Goal: Check status: Check status

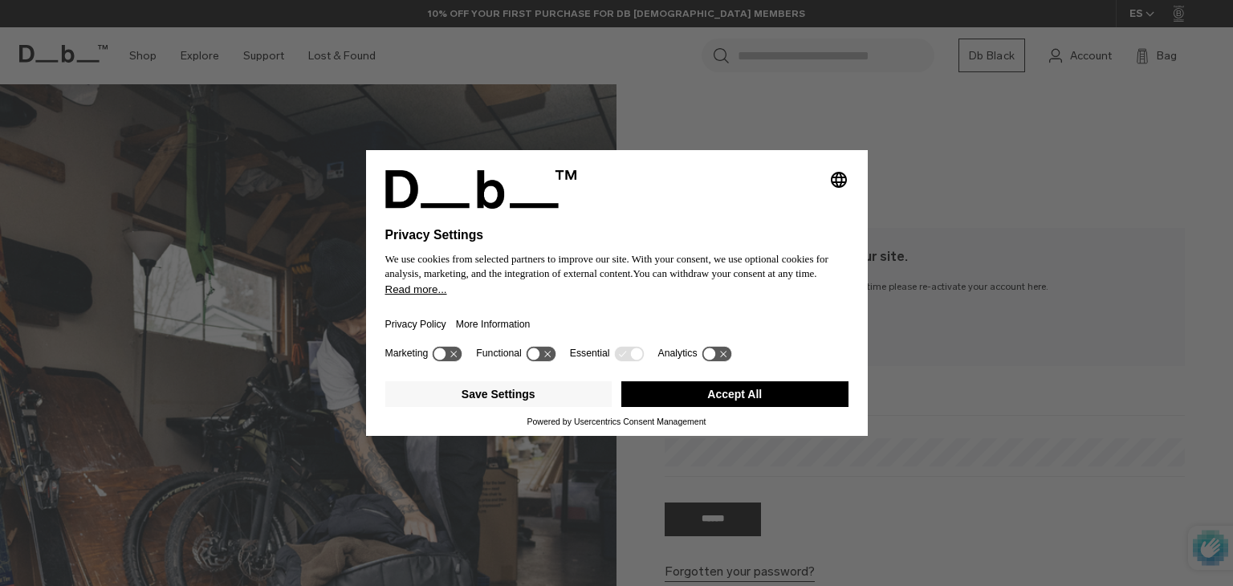
click at [738, 392] on button "Accept All" at bounding box center [734, 394] width 227 height 26
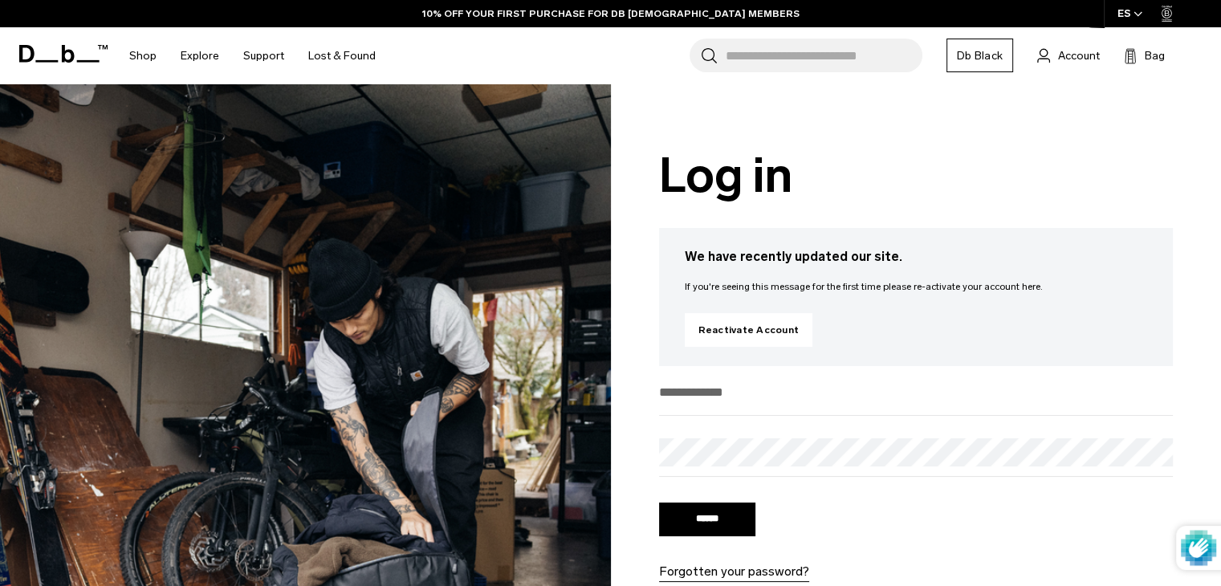
click at [719, 386] on input "email" at bounding box center [916, 392] width 514 height 26
click at [719, 393] on input "email" at bounding box center [916, 392] width 514 height 26
click at [754, 392] on input "*******" at bounding box center [916, 392] width 514 height 26
type input "**********"
click at [659, 502] on input "******" at bounding box center [707, 519] width 96 height 34
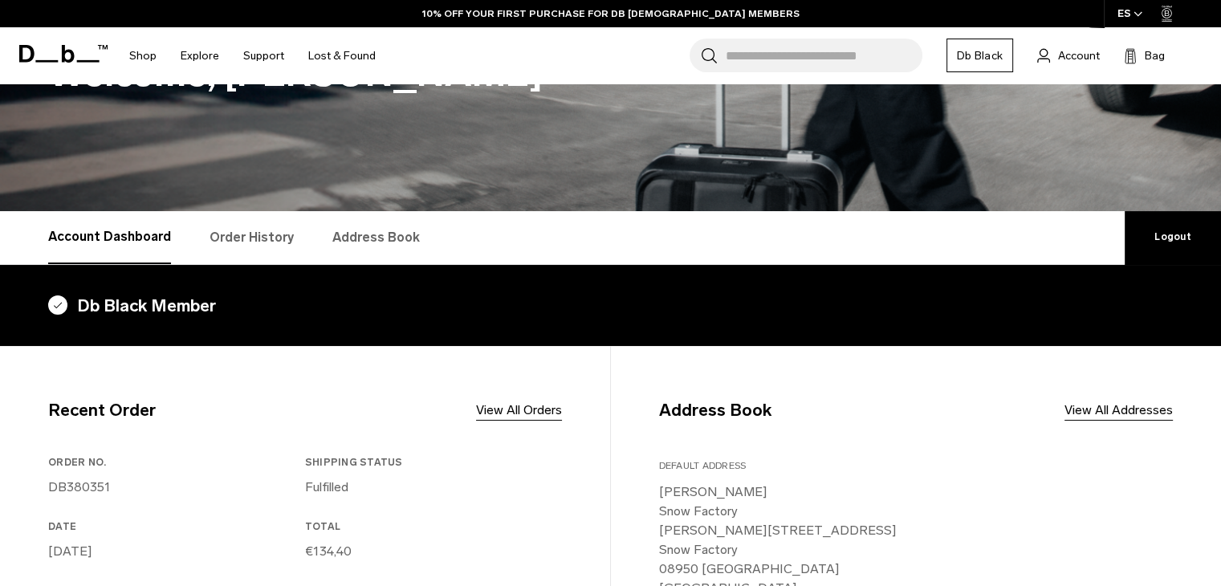
scroll to position [241, 0]
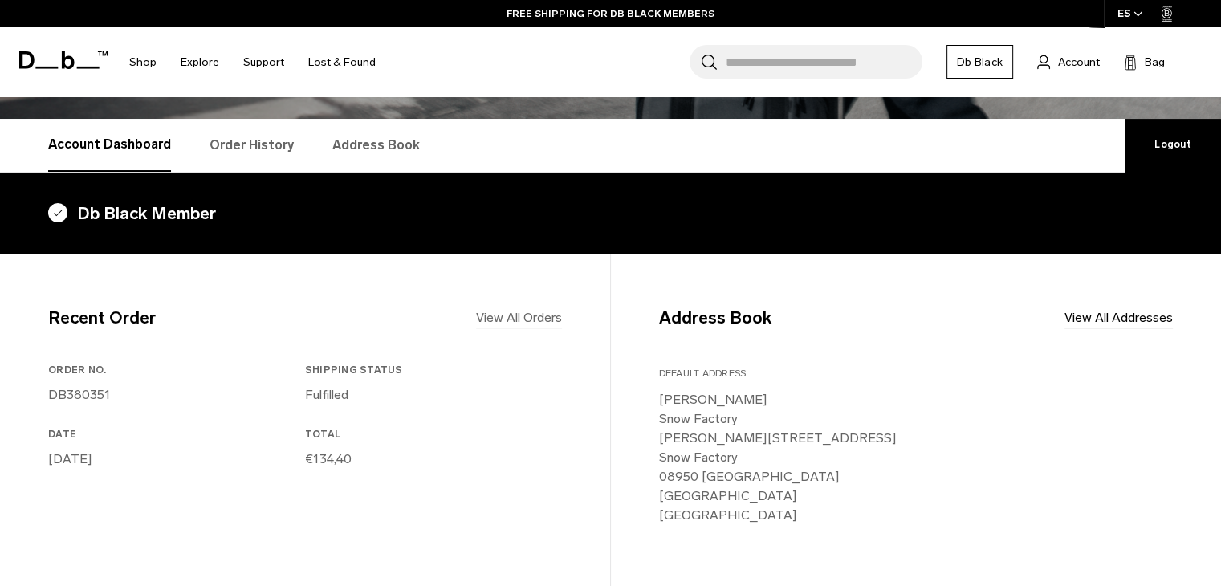
click at [527, 325] on link "View All Orders" at bounding box center [519, 317] width 86 height 19
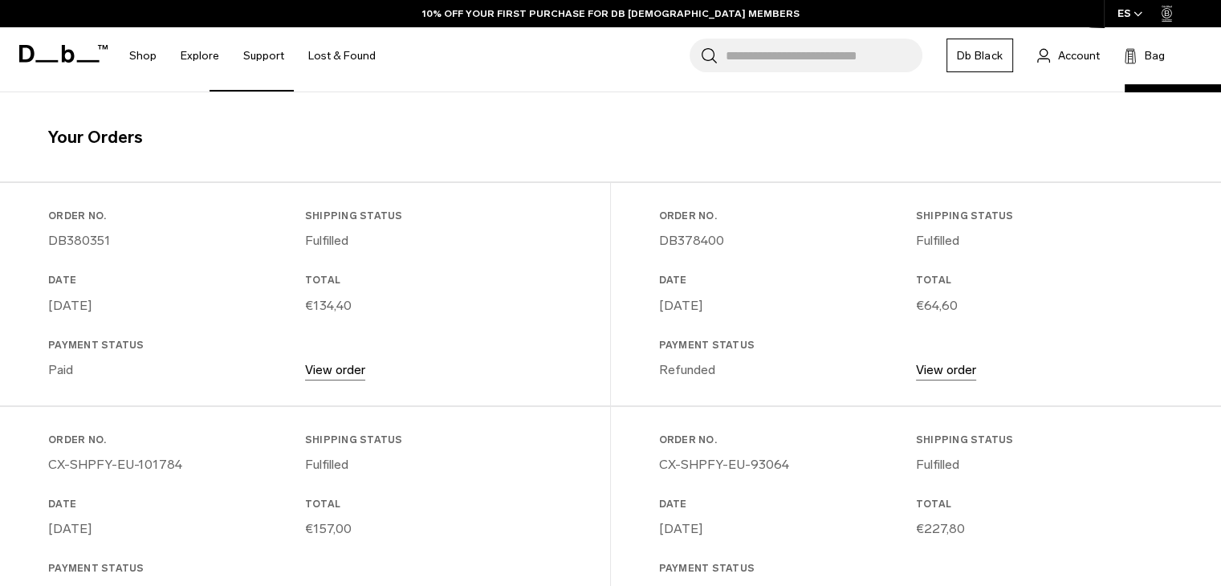
click at [337, 370] on link "View order" at bounding box center [335, 369] width 60 height 15
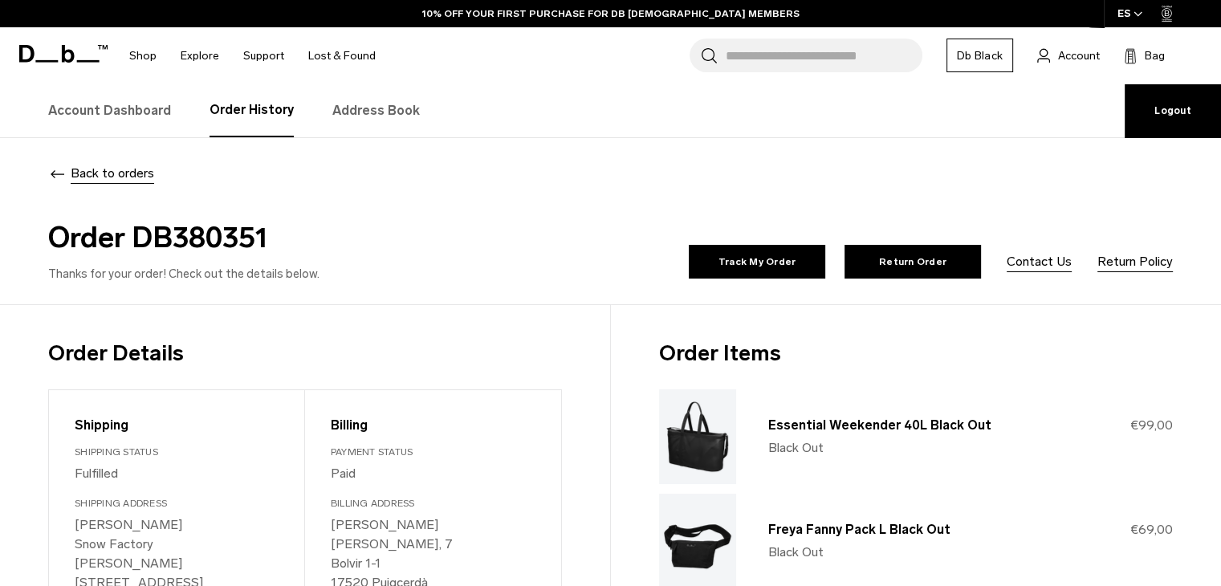
click at [188, 238] on h2 "Order DB380351" at bounding box center [326, 237] width 556 height 43
copy h2 "DB380351"
drag, startPoint x: 735, startPoint y: 258, endPoint x: 721, endPoint y: 266, distance: 16.5
click at [721, 266] on link "Track My Order" at bounding box center [757, 262] width 136 height 34
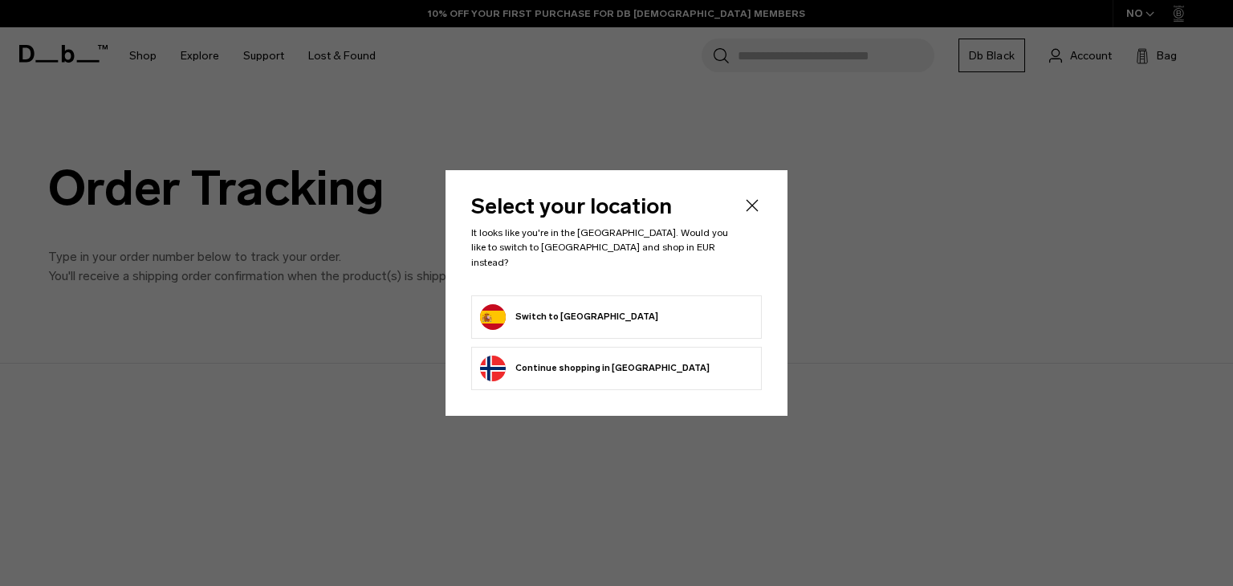
click at [758, 209] on icon "Close" at bounding box center [751, 205] width 19 height 19
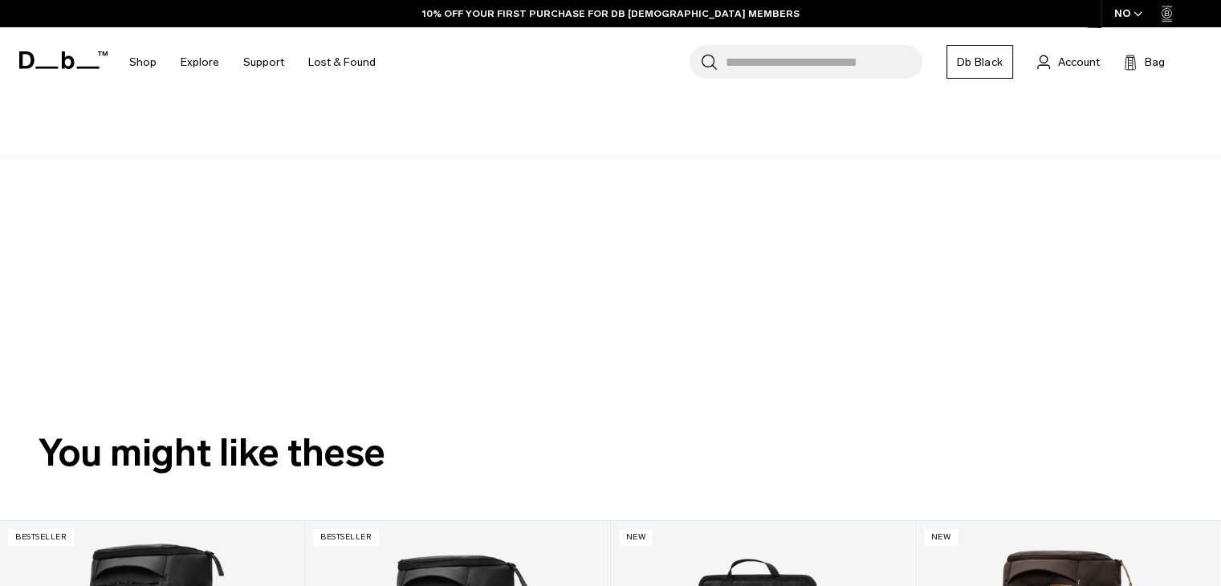
scroll to position [80, 0]
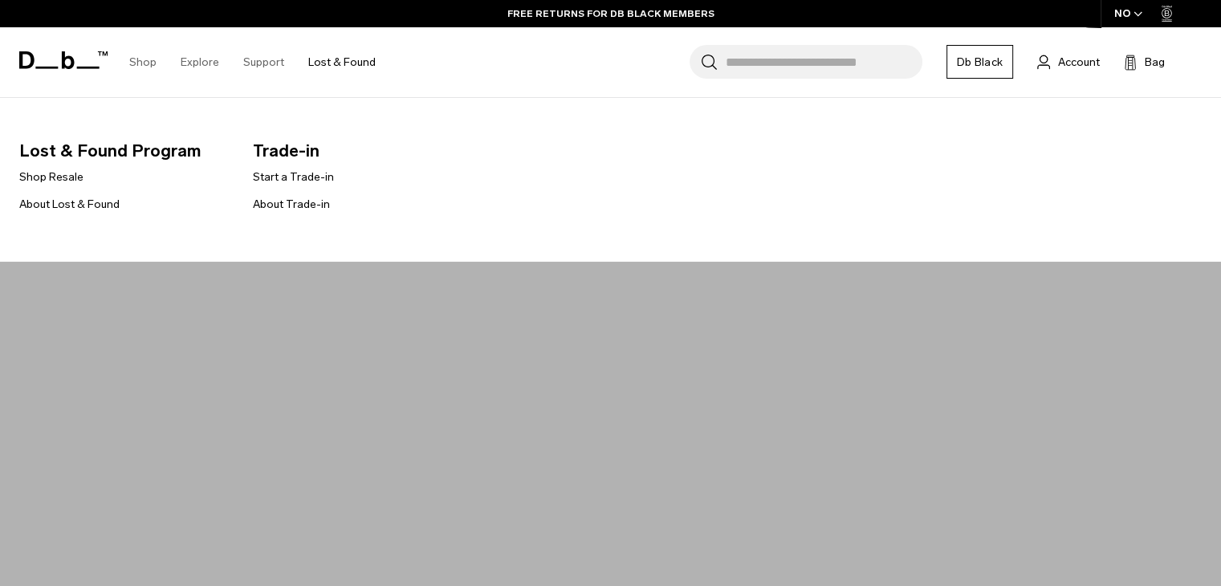
scroll to position [482, 0]
